Goal: Task Accomplishment & Management: Complete application form

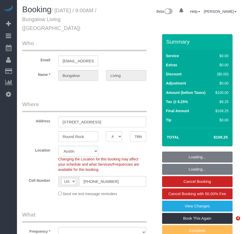
select select "[GEOGRAPHIC_DATA]"
select select "number:89"
select select "number:90"
select select "number:15"
select select "number:7"
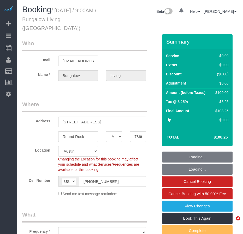
select select "object:890"
select select "5"
select select "spot1"
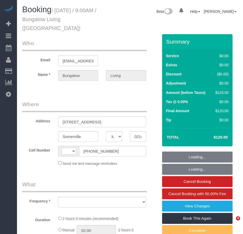
select select "MA"
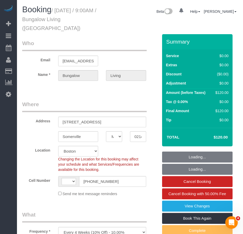
select select "object:358"
select select "string:[GEOGRAPHIC_DATA]"
select select "spot1"
select select "number:89"
select select "number:90"
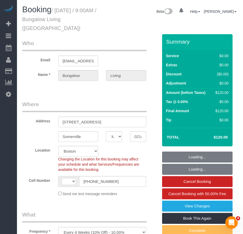
select select "number:15"
select select "number:7"
select select "number:21"
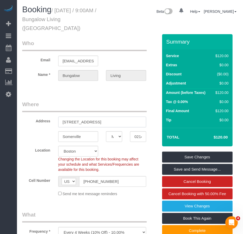
drag, startPoint x: 62, startPoint y: 113, endPoint x: 88, endPoint y: 113, distance: 25.6
click at [88, 117] on input "[STREET_ADDRESS]" at bounding box center [102, 122] width 88 height 11
